Goal: Information Seeking & Learning: Learn about a topic

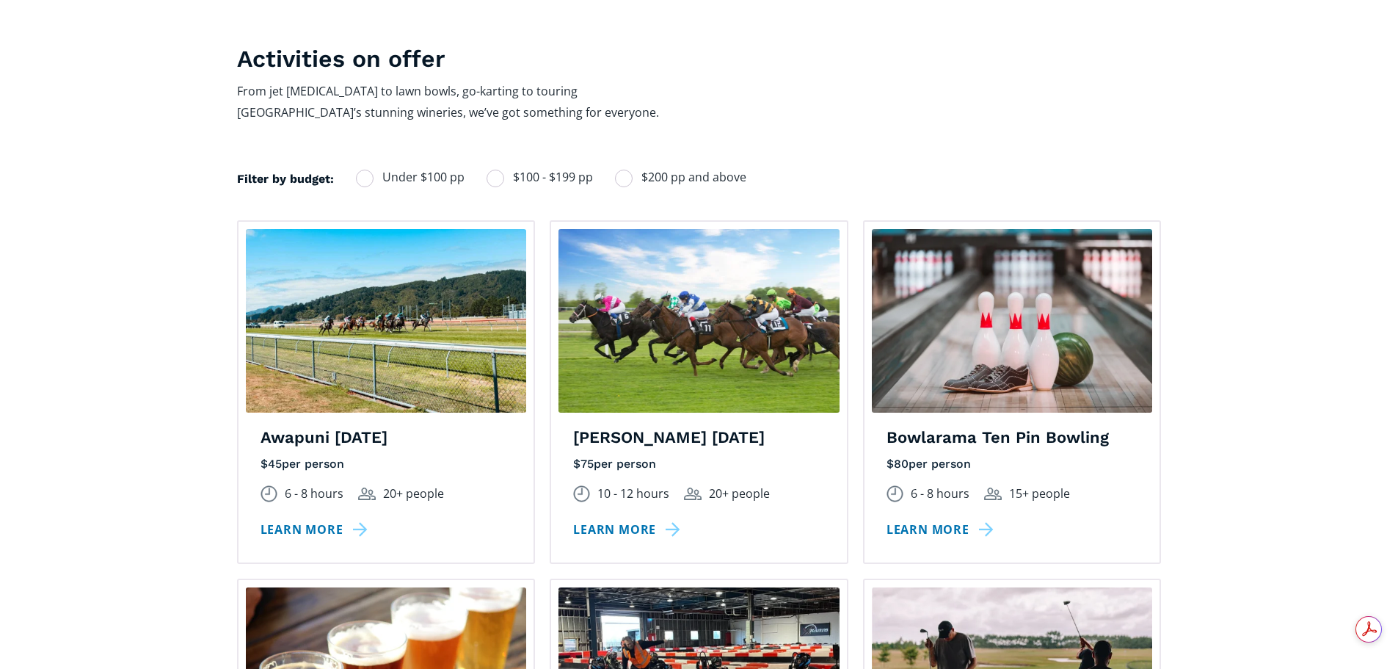
scroll to position [1028, 0]
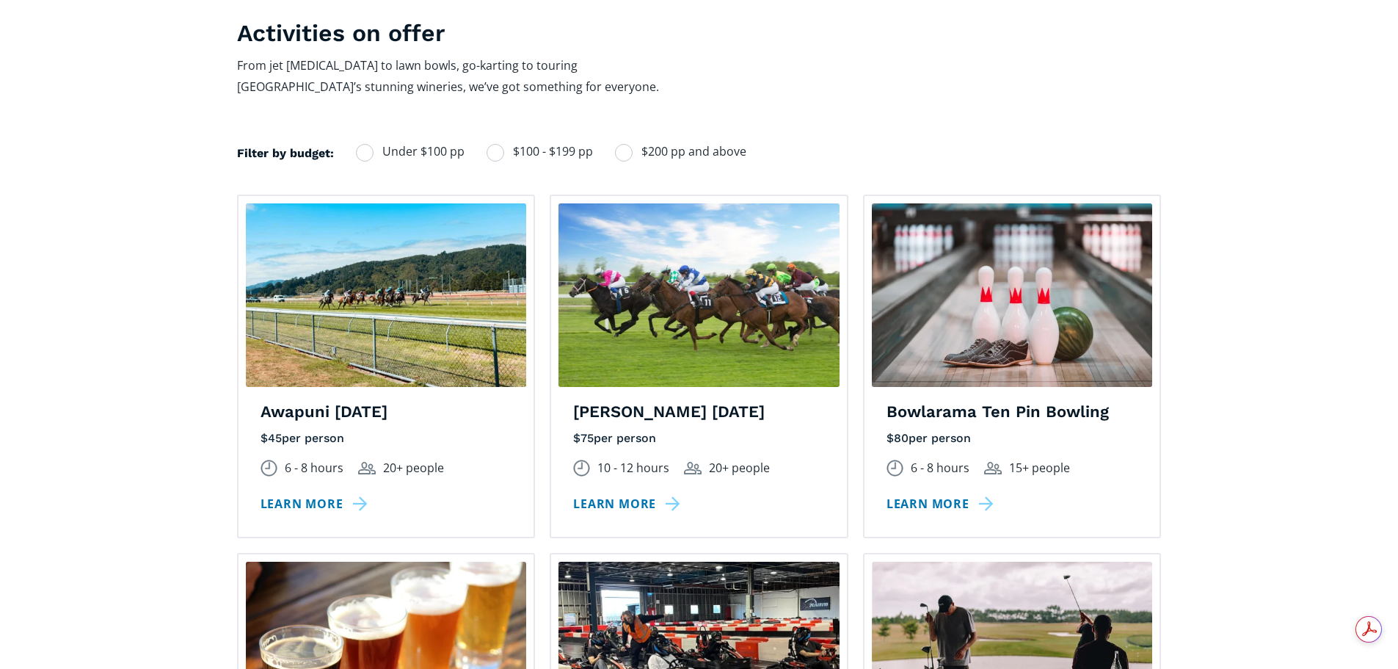
click at [341, 402] on h4 "Awapuni [DATE]" at bounding box center [387, 412] width 252 height 21
click at [325, 493] on link "Learn more" at bounding box center [317, 503] width 112 height 21
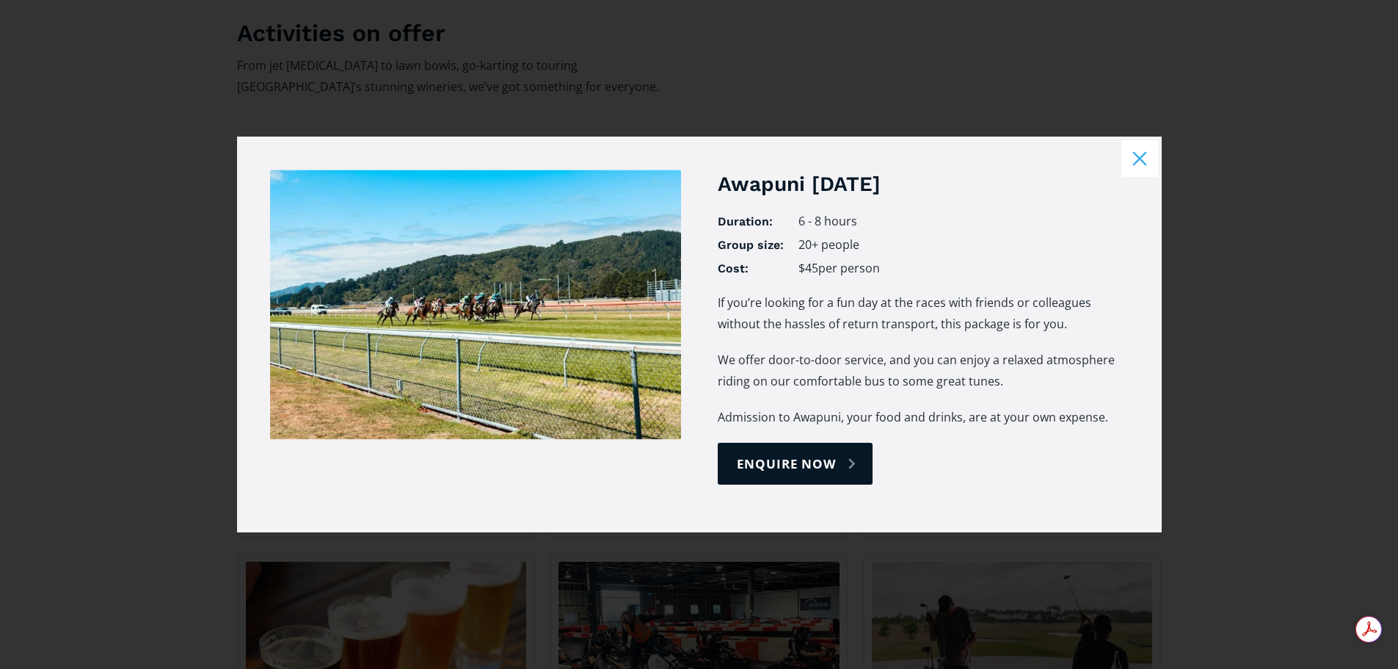
click at [769, 301] on p "If you’re looking for a fun day at the races with friends or colleagues without…" at bounding box center [923, 313] width 411 height 43
click at [844, 475] on link "enquire now" at bounding box center [795, 464] width 155 height 42
select select "Awapuni Race Day"
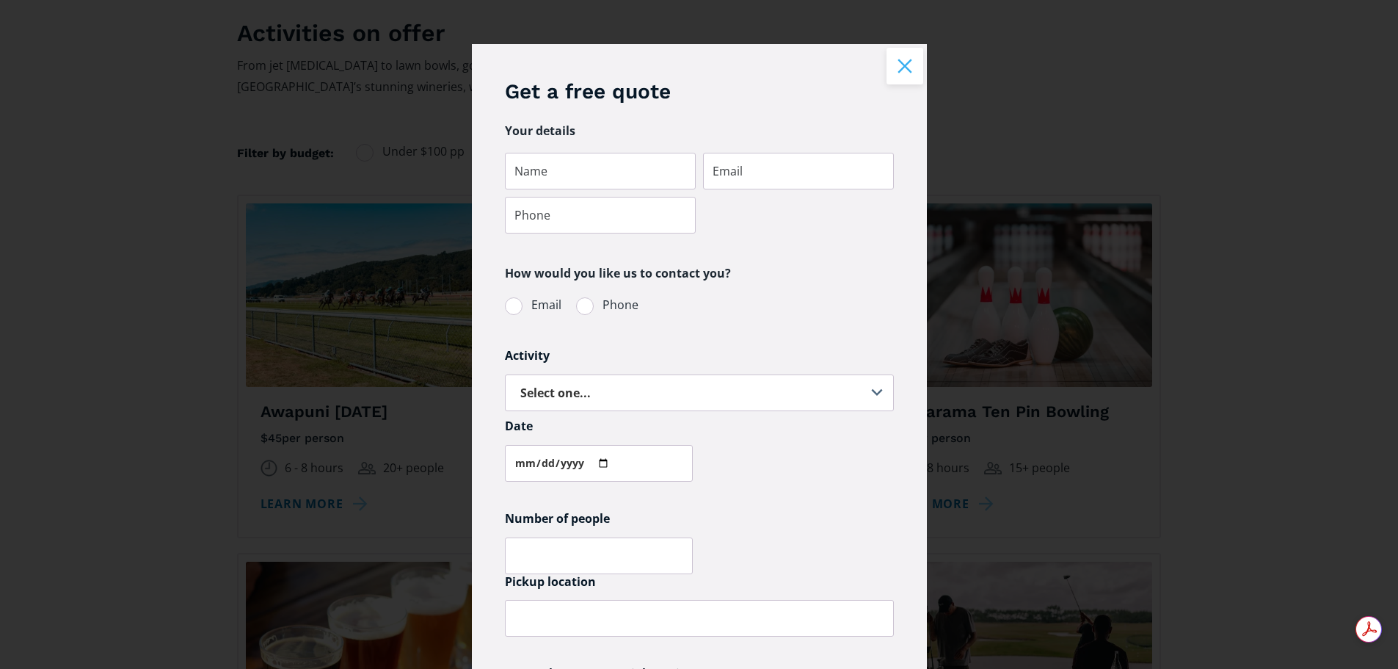
click at [901, 73] on button "Close modal" at bounding box center [905, 66] width 37 height 37
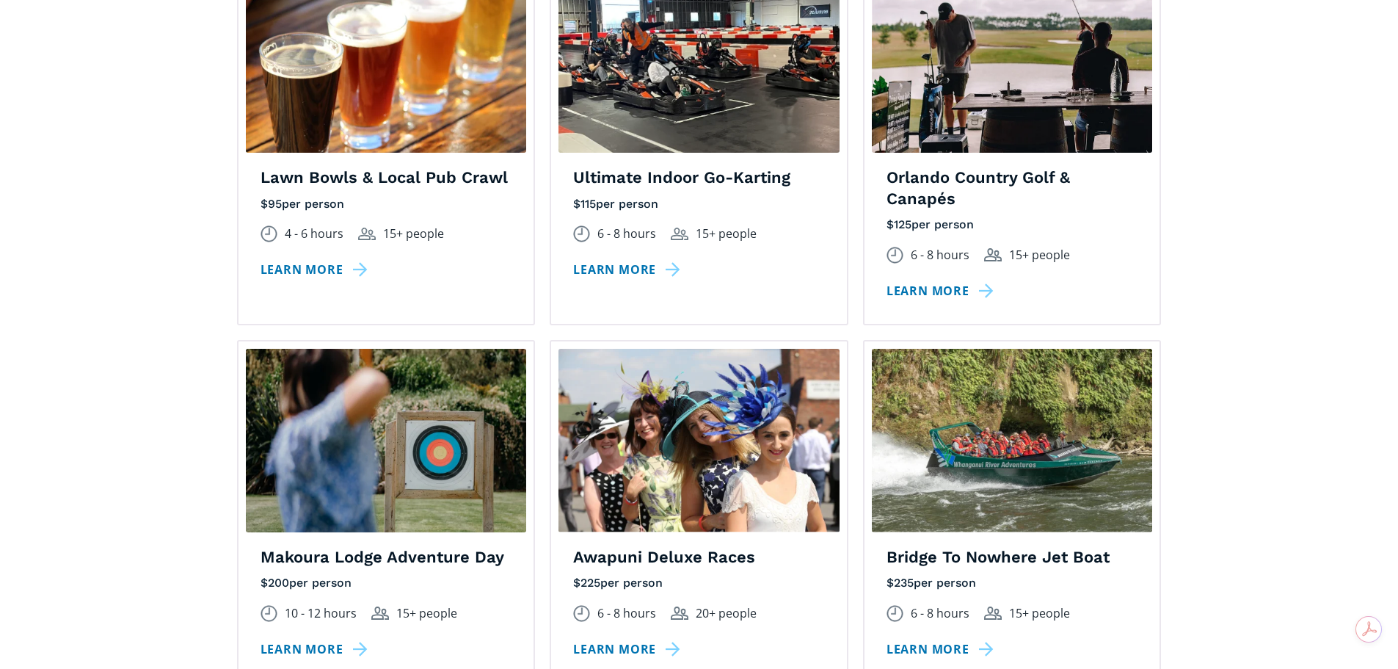
scroll to position [1688, 0]
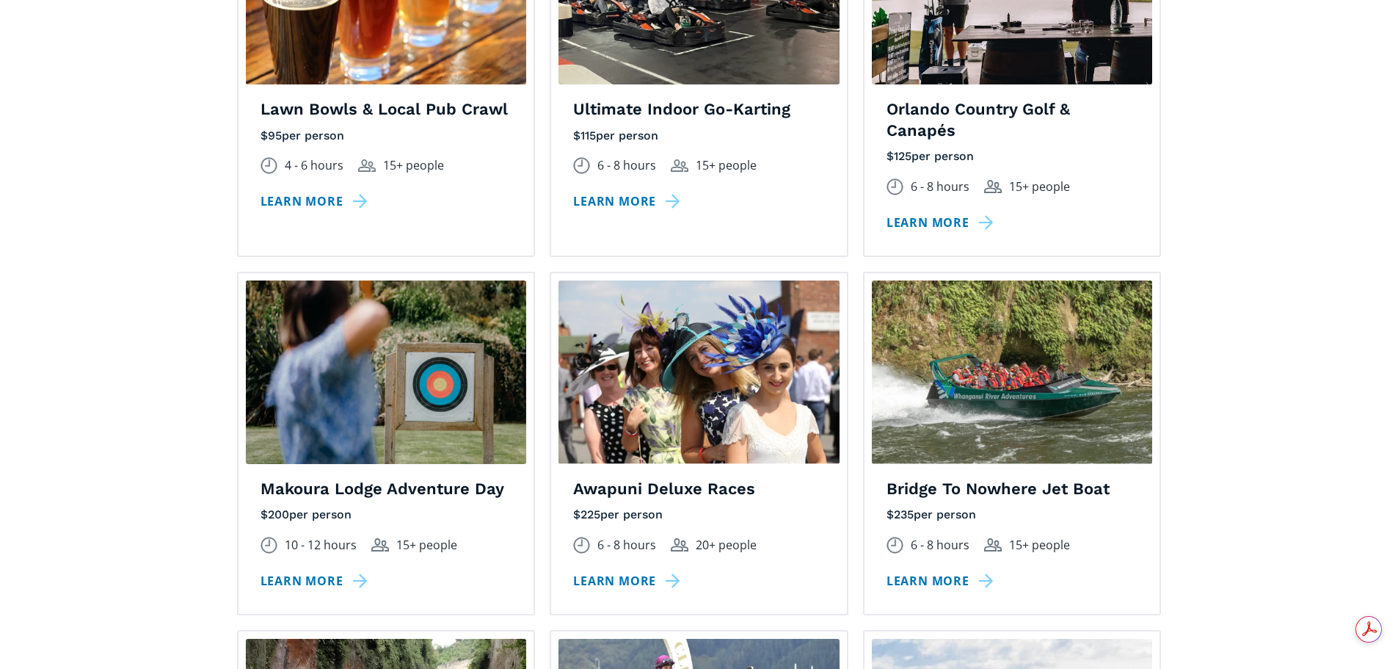
click at [1063, 479] on h4 "Bridge To Nowhere Jet Boat" at bounding box center [1013, 489] width 252 height 21
click at [947, 570] on link "Learn more" at bounding box center [943, 580] width 112 height 21
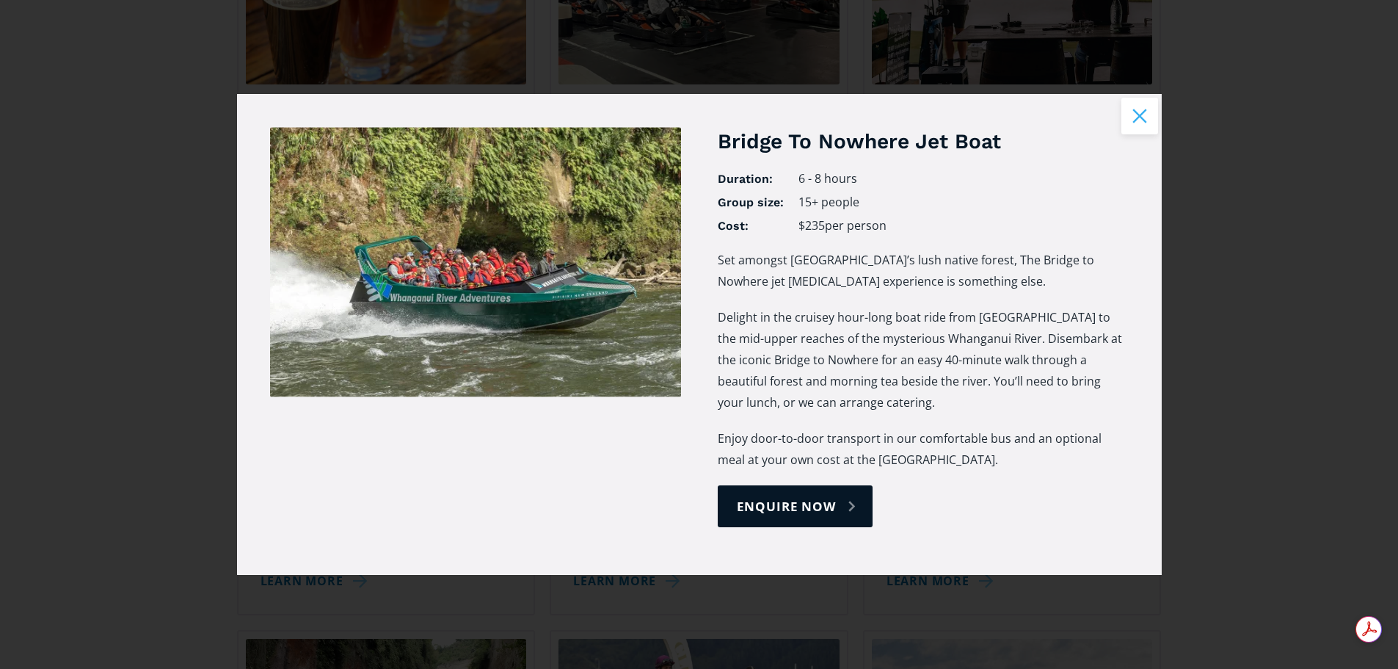
click at [1146, 123] on button "Close modal" at bounding box center [1140, 116] width 37 height 37
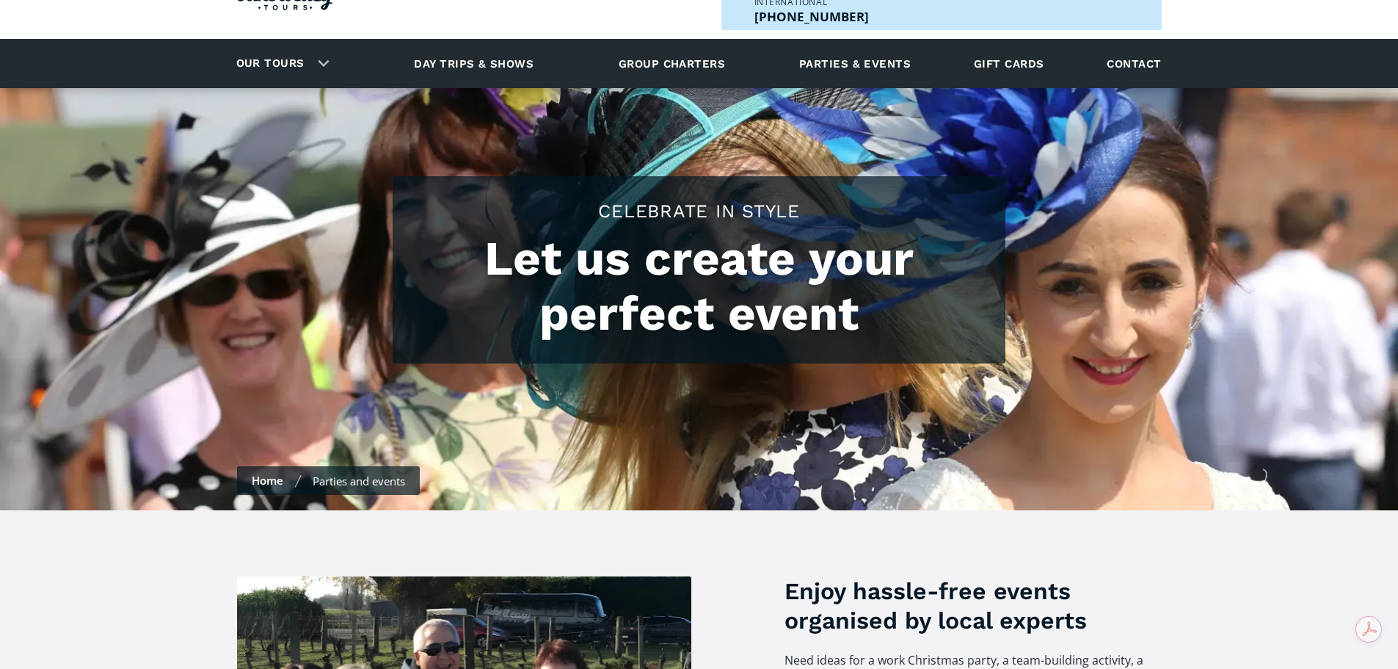
scroll to position [0, 0]
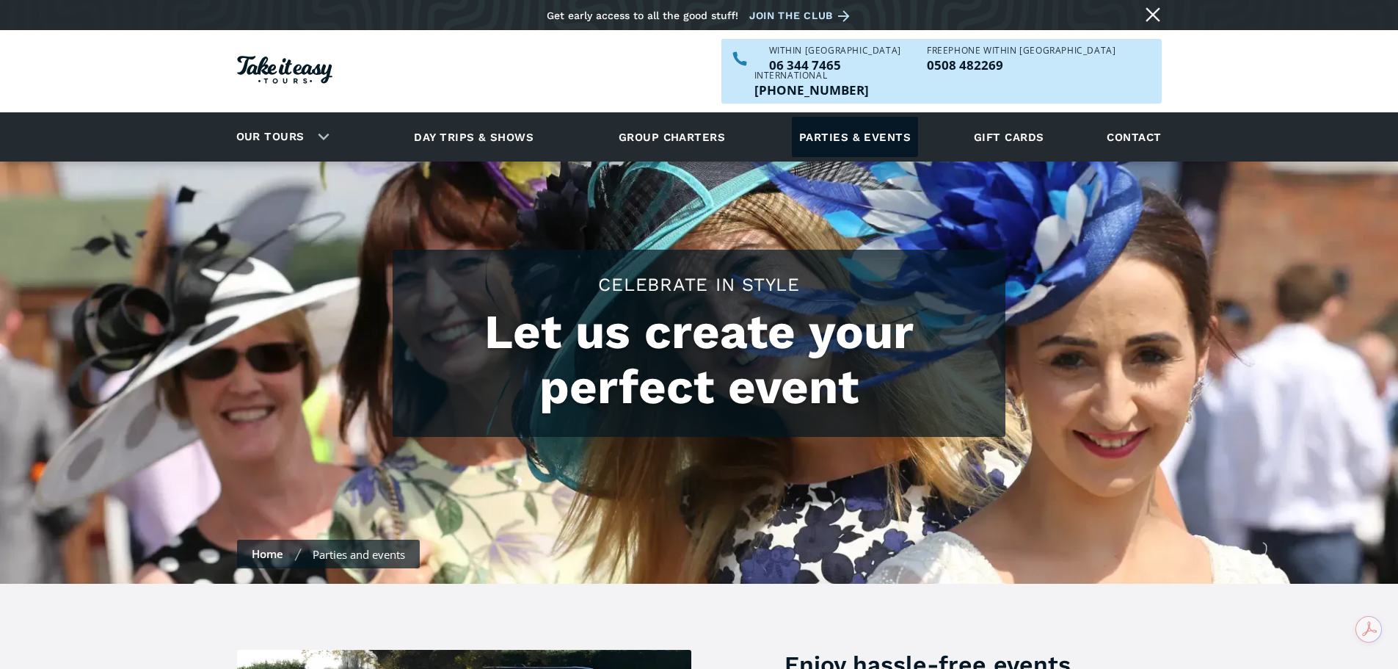
click at [844, 117] on link "Parties & events" at bounding box center [855, 137] width 126 height 40
click at [504, 117] on link "Day trips & shows" at bounding box center [474, 137] width 156 height 40
